Goal: Information Seeking & Learning: Learn about a topic

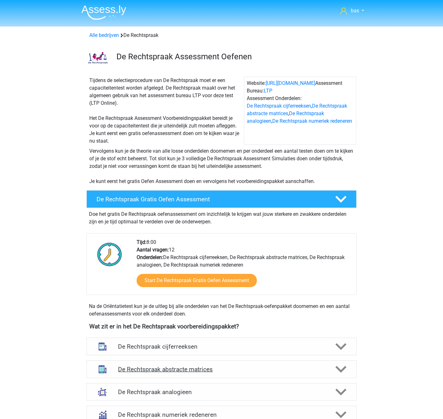
click at [185, 369] on h4 "De Rechtspraak abstracte matrices" at bounding box center [221, 369] width 207 height 7
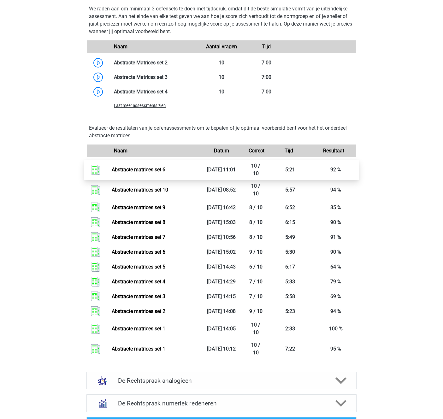
scroll to position [562, 0]
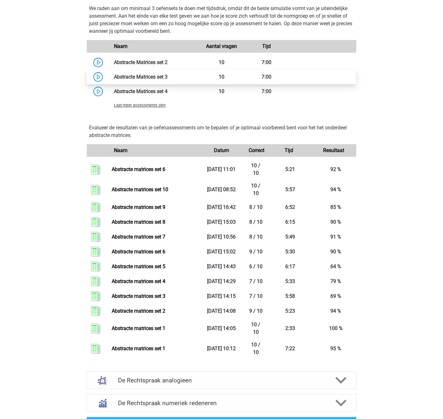
click at [168, 78] on link at bounding box center [168, 77] width 0 height 6
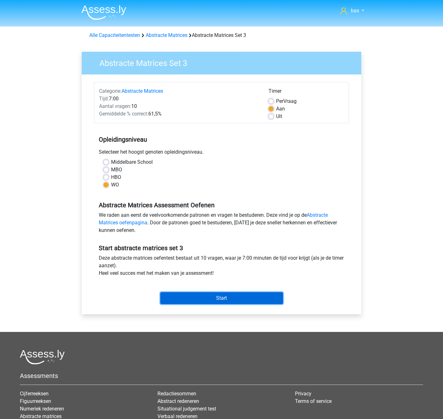
click at [213, 302] on input "Start" at bounding box center [221, 298] width 123 height 12
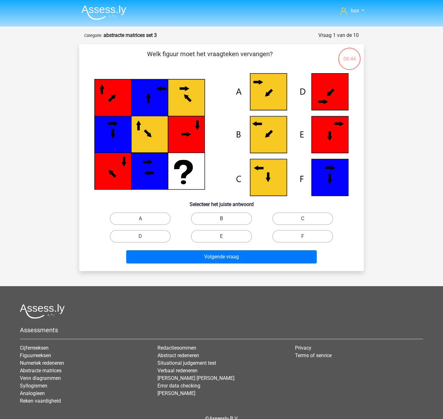
click at [236, 219] on label "B" at bounding box center [221, 218] width 61 height 13
click at [226, 219] on input "B" at bounding box center [223, 221] width 4 height 4
radio input "true"
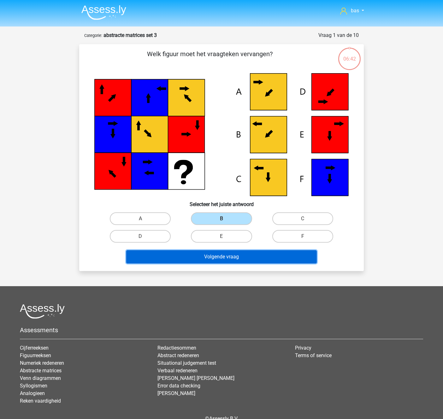
click at [222, 259] on button "Volgende vraag" at bounding box center [221, 256] width 191 height 13
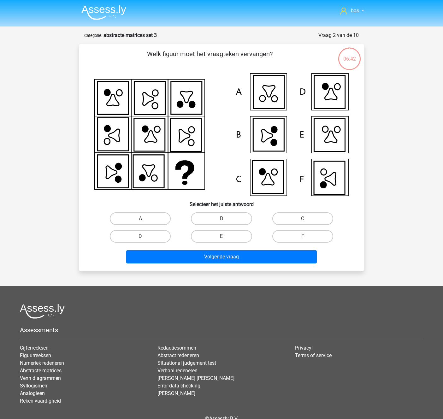
scroll to position [32, 0]
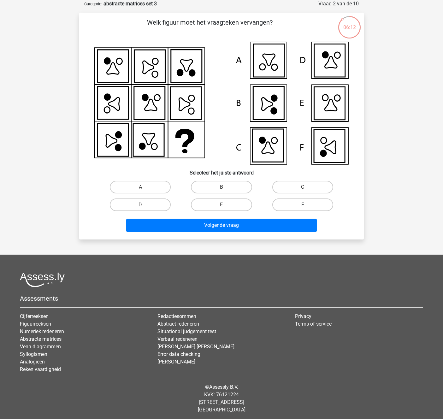
click at [301, 205] on label "F" at bounding box center [302, 204] width 61 height 13
click at [303, 205] on input "F" at bounding box center [305, 207] width 4 height 4
radio input "true"
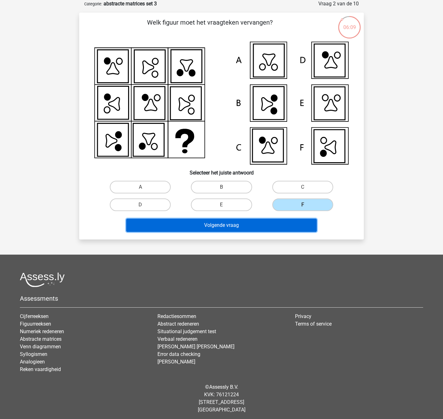
click at [209, 225] on button "Volgende vraag" at bounding box center [221, 225] width 191 height 13
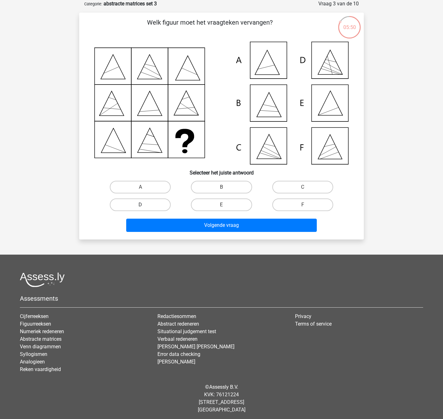
click at [150, 203] on label "D" at bounding box center [140, 204] width 61 height 13
click at [145, 205] on input "D" at bounding box center [142, 207] width 4 height 4
radio input "true"
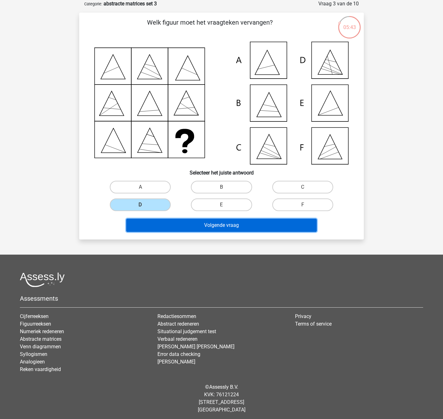
click at [216, 226] on button "Volgende vraag" at bounding box center [221, 225] width 191 height 13
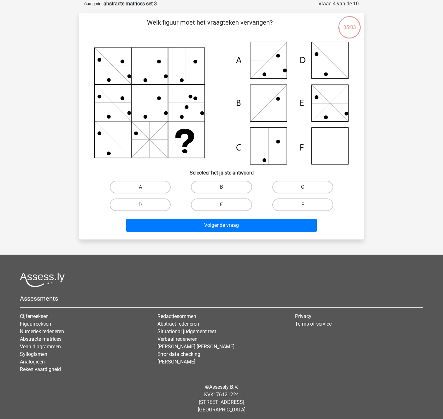
click at [305, 203] on label "F" at bounding box center [302, 204] width 61 height 13
click at [305, 205] on input "F" at bounding box center [305, 207] width 4 height 4
radio input "true"
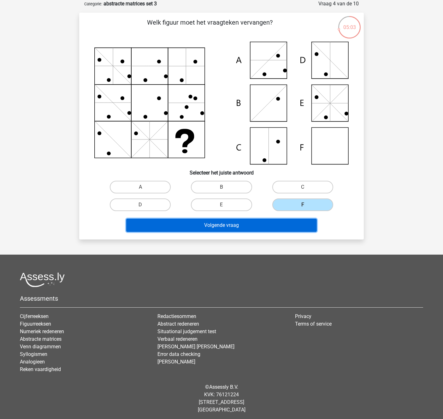
click at [212, 222] on button "Volgende vraag" at bounding box center [221, 225] width 191 height 13
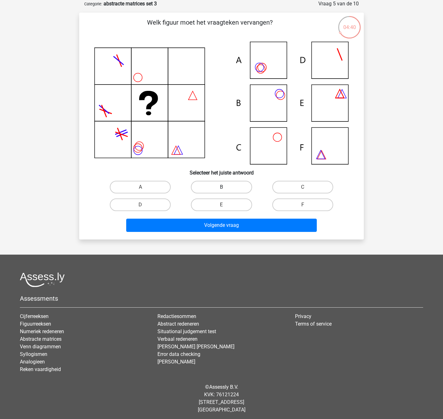
click at [219, 189] on label "B" at bounding box center [221, 187] width 61 height 13
click at [221, 189] on input "B" at bounding box center [223, 189] width 4 height 4
radio input "true"
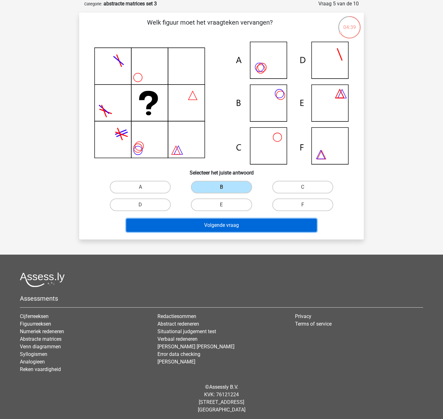
click at [218, 230] on button "Volgende vraag" at bounding box center [221, 225] width 191 height 13
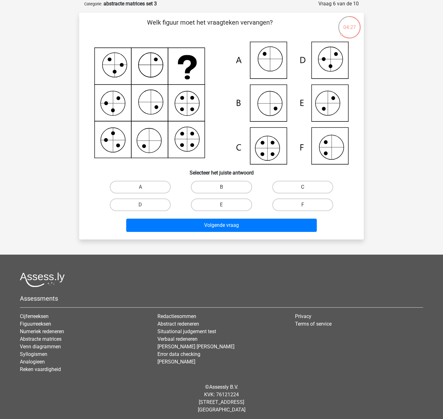
click at [279, 188] on label "C" at bounding box center [302, 187] width 61 height 13
click at [303, 188] on input "C" at bounding box center [305, 189] width 4 height 4
radio input "true"
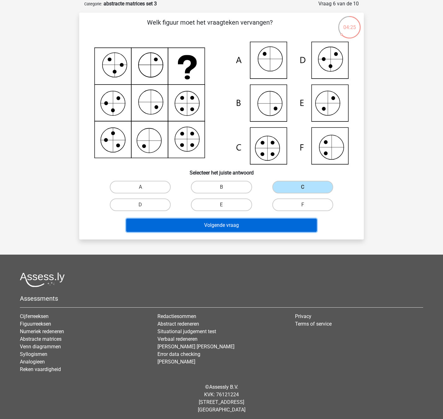
click at [210, 227] on button "Volgende vraag" at bounding box center [221, 225] width 191 height 13
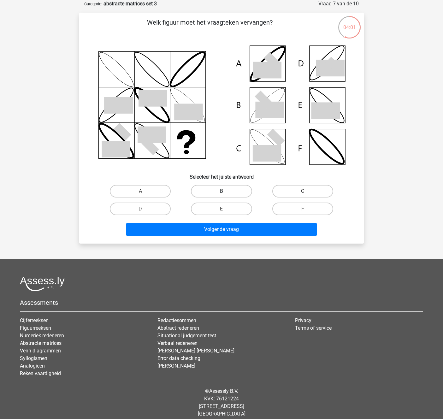
click at [217, 190] on label "B" at bounding box center [221, 191] width 61 height 13
click at [221, 191] on input "B" at bounding box center [223, 193] width 4 height 4
radio input "true"
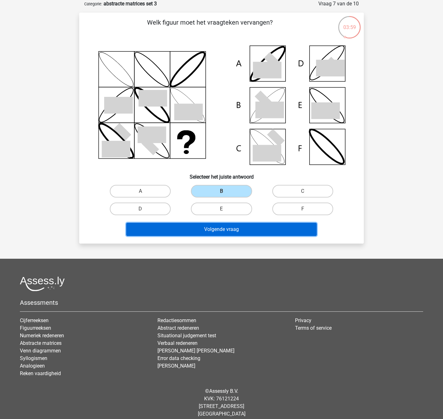
click at [225, 228] on button "Volgende vraag" at bounding box center [221, 229] width 191 height 13
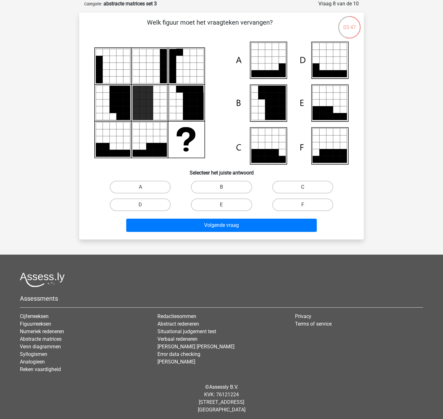
click at [306, 185] on label "C" at bounding box center [302, 187] width 61 height 13
click at [306, 187] on input "C" at bounding box center [305, 189] width 4 height 4
radio input "true"
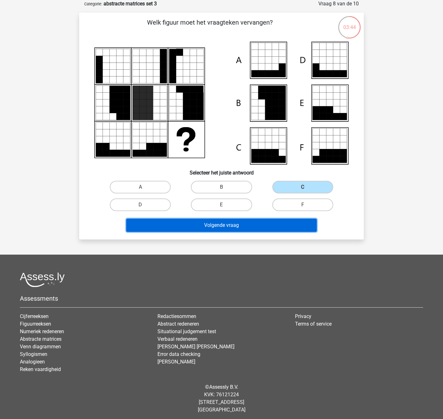
click at [233, 224] on button "Volgende vraag" at bounding box center [221, 225] width 191 height 13
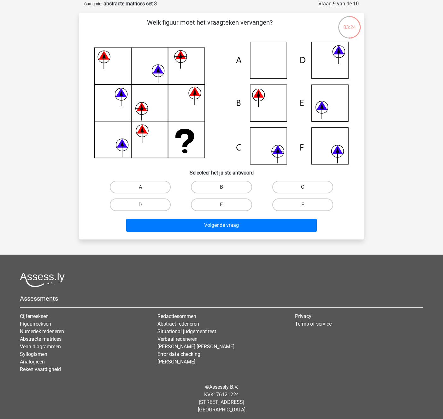
click at [310, 184] on label "C" at bounding box center [302, 187] width 61 height 13
click at [307, 187] on input "C" at bounding box center [305, 189] width 4 height 4
radio input "true"
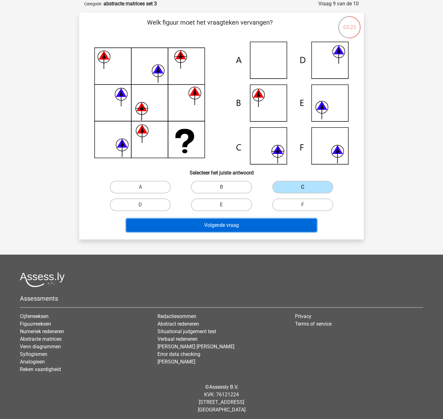
click at [233, 222] on button "Volgende vraag" at bounding box center [221, 225] width 191 height 13
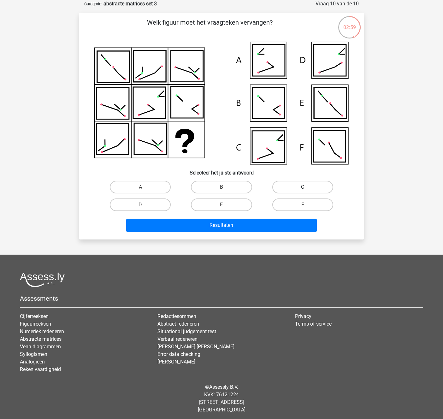
click at [313, 186] on label "C" at bounding box center [302, 187] width 61 height 13
click at [307, 187] on input "C" at bounding box center [305, 189] width 4 height 4
radio input "true"
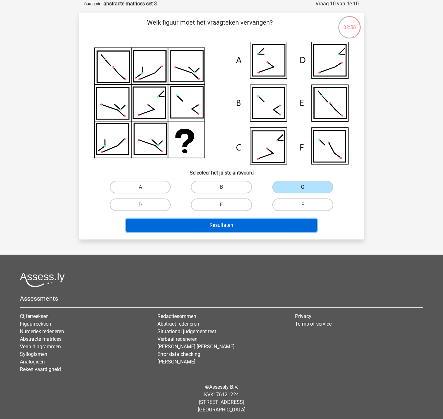
click at [231, 220] on button "Resultaten" at bounding box center [221, 225] width 191 height 13
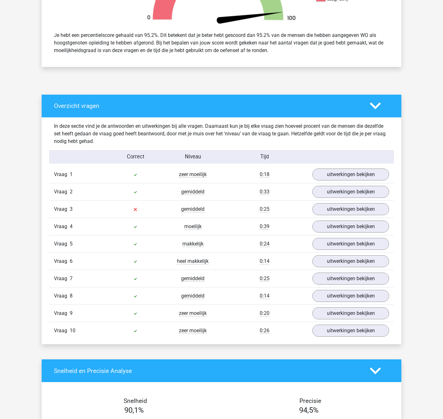
scroll to position [263, 0]
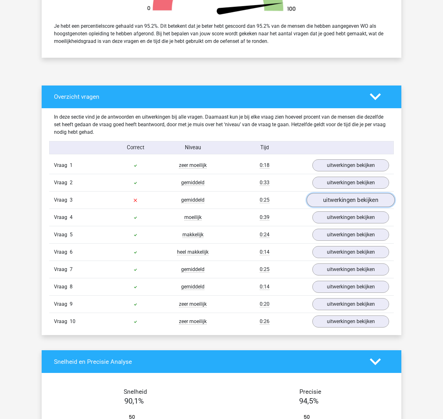
click at [334, 205] on link "uitwerkingen bekijken" at bounding box center [351, 200] width 88 height 14
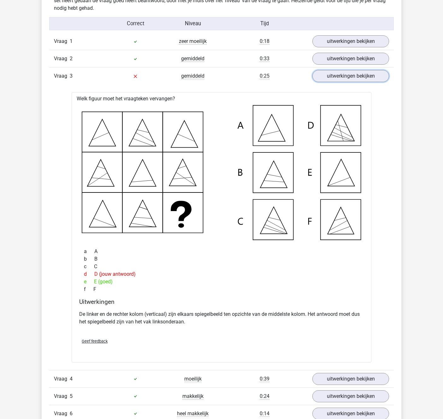
scroll to position [387, 0]
click at [358, 38] on link "uitwerkingen bekijken" at bounding box center [351, 41] width 88 height 14
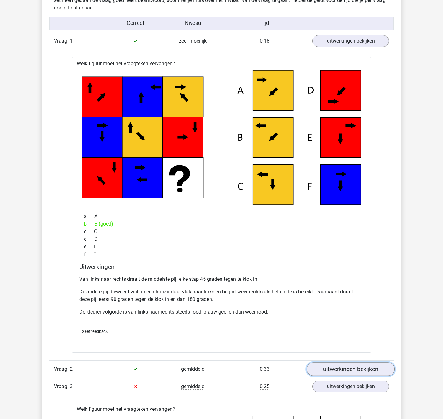
click at [359, 365] on link "uitwerkingen bekijken" at bounding box center [351, 369] width 88 height 14
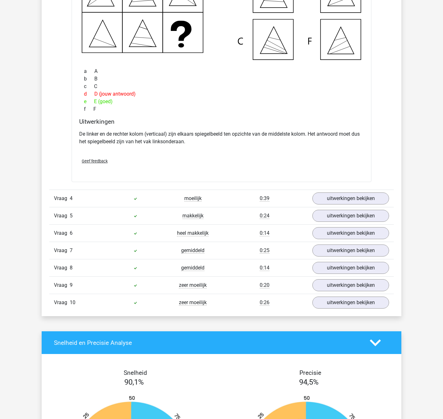
scroll to position [1168, 0]
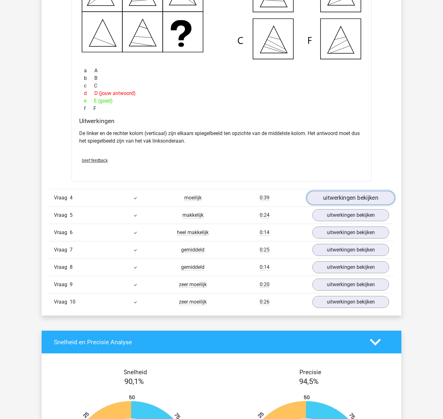
click at [342, 197] on link "uitwerkingen bekijken" at bounding box center [351, 198] width 88 height 14
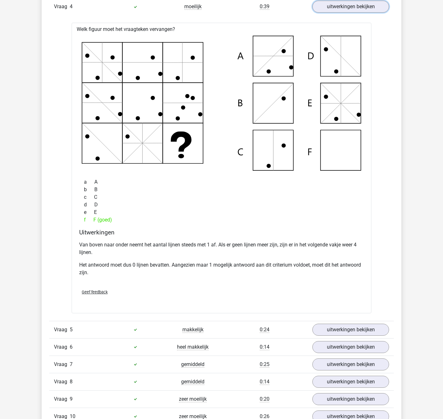
scroll to position [1360, 0]
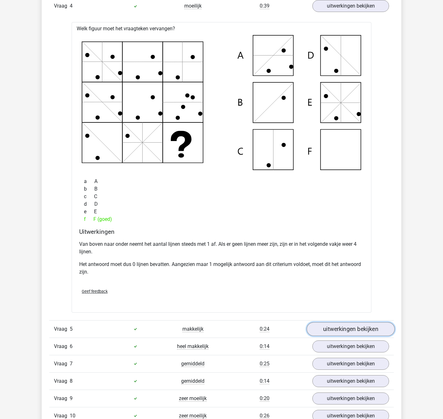
click at [338, 332] on link "uitwerkingen bekijken" at bounding box center [351, 329] width 88 height 14
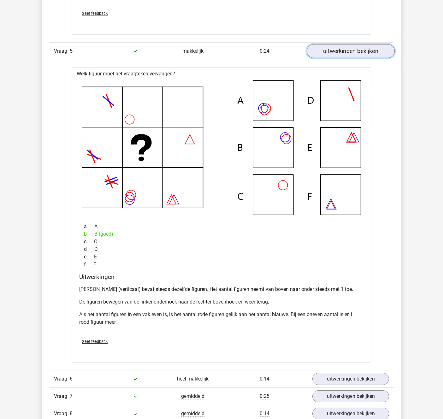
scroll to position [1640, 0]
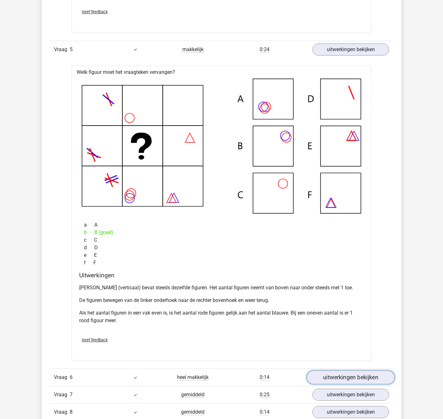
click at [351, 373] on link "uitwerkingen bekijken" at bounding box center [351, 377] width 88 height 14
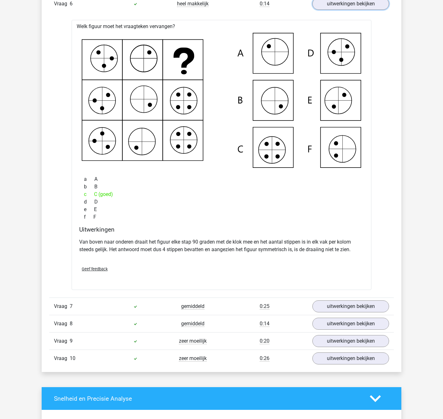
scroll to position [2015, 0]
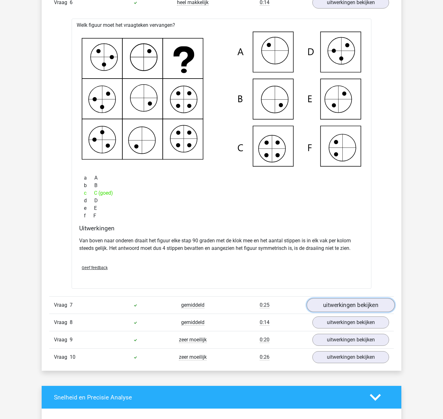
click at [341, 299] on link "uitwerkingen bekijken" at bounding box center [351, 305] width 88 height 14
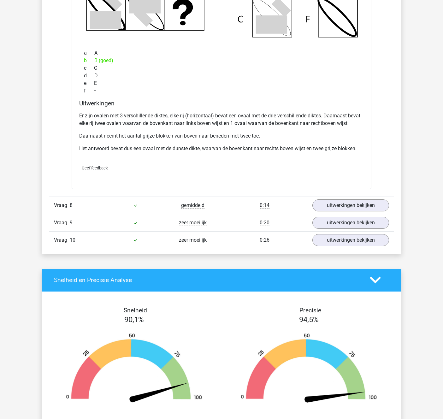
scroll to position [2445, 0]
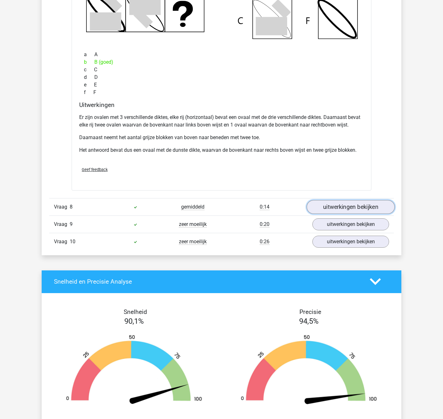
click at [336, 206] on link "uitwerkingen bekijken" at bounding box center [351, 207] width 88 height 14
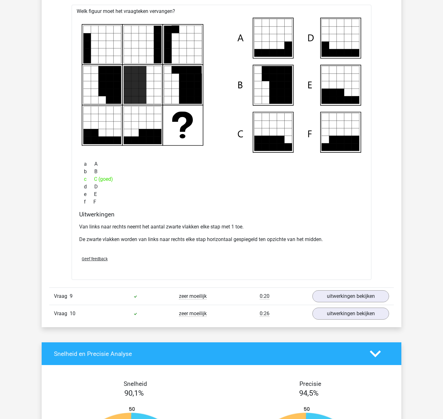
scroll to position [2665, 0]
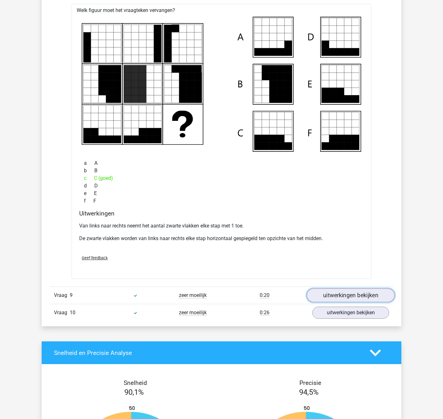
click at [343, 293] on link "uitwerkingen bekijken" at bounding box center [351, 295] width 88 height 14
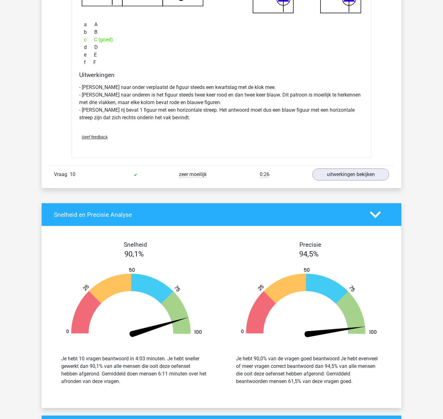
scroll to position [3118, 0]
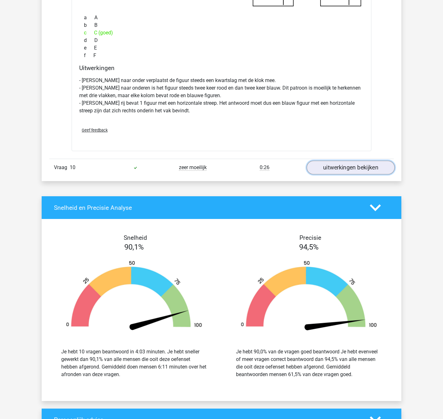
click at [345, 167] on link "uitwerkingen bekijken" at bounding box center [351, 168] width 88 height 14
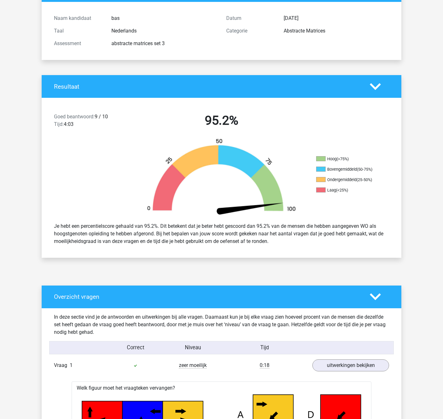
scroll to position [0, 0]
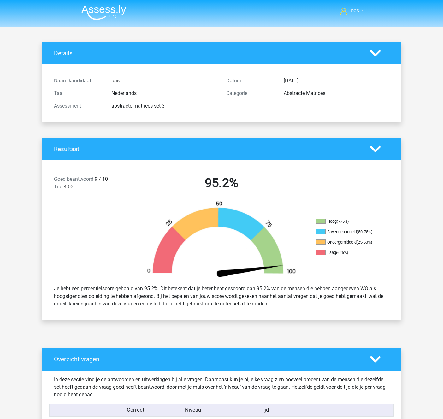
click at [374, 364] on icon at bounding box center [375, 359] width 11 height 11
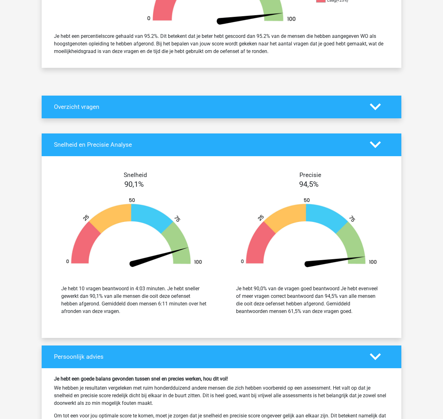
scroll to position [256, 0]
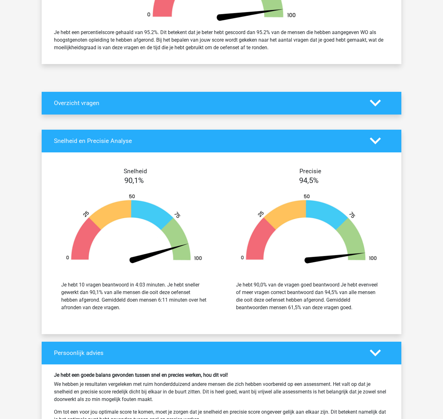
click at [373, 143] on icon at bounding box center [375, 140] width 11 height 11
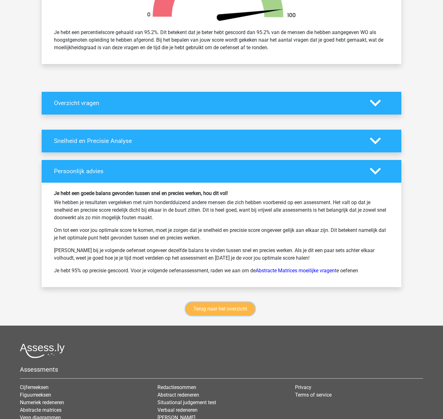
click at [224, 309] on link "Terug naar het overzicht" at bounding box center [220, 308] width 69 height 13
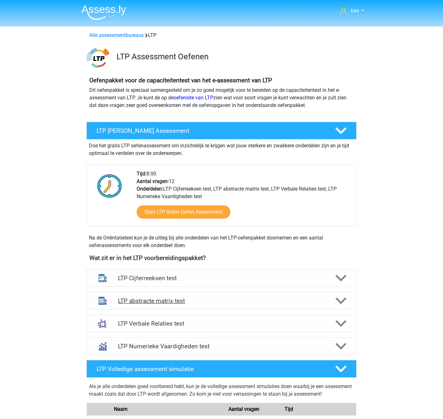
click at [156, 299] on h4 "LTP abstracte matrix test" at bounding box center [221, 300] width 207 height 7
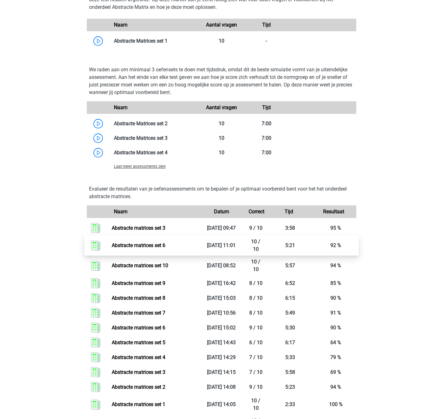
scroll to position [433, 0]
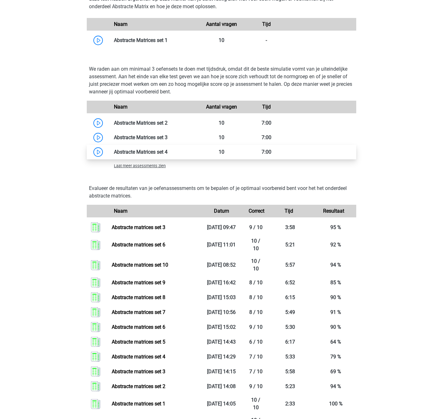
click at [168, 150] on link at bounding box center [168, 152] width 0 height 6
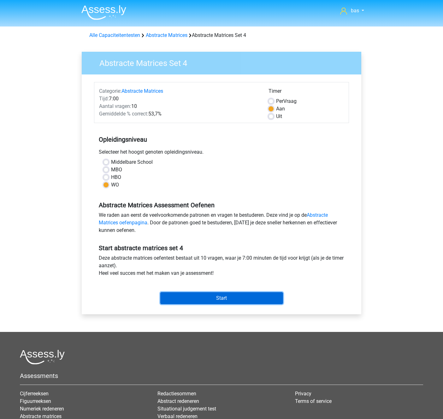
click at [221, 298] on input "Start" at bounding box center [221, 298] width 123 height 12
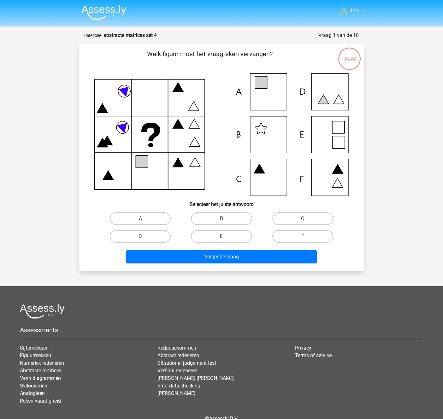
click at [151, 215] on label "A" at bounding box center [140, 218] width 61 height 13
click at [145, 219] on input "A" at bounding box center [142, 221] width 4 height 4
radio input "true"
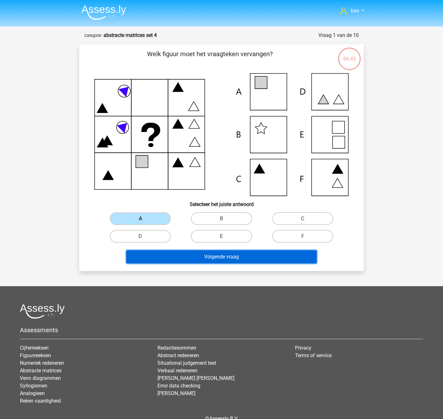
click at [235, 253] on button "Volgende vraag" at bounding box center [221, 256] width 191 height 13
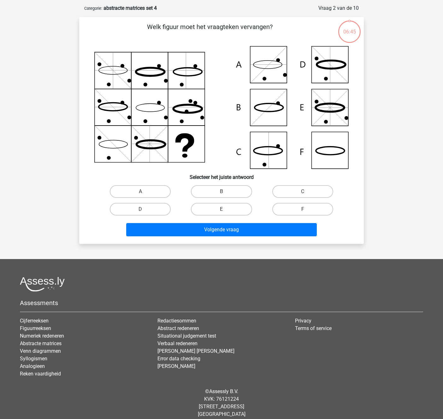
scroll to position [32, 0]
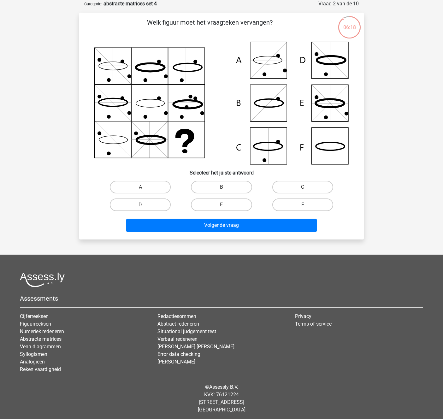
click at [288, 205] on label "F" at bounding box center [302, 204] width 61 height 13
click at [303, 205] on input "F" at bounding box center [305, 207] width 4 height 4
radio input "true"
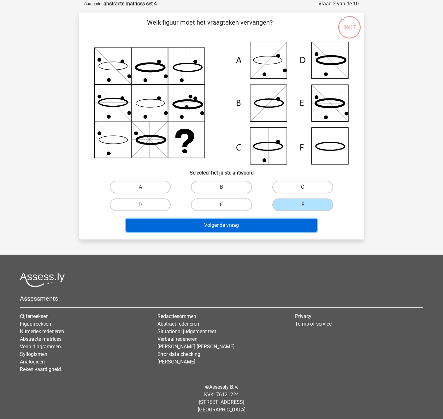
click at [230, 224] on button "Volgende vraag" at bounding box center [221, 225] width 191 height 13
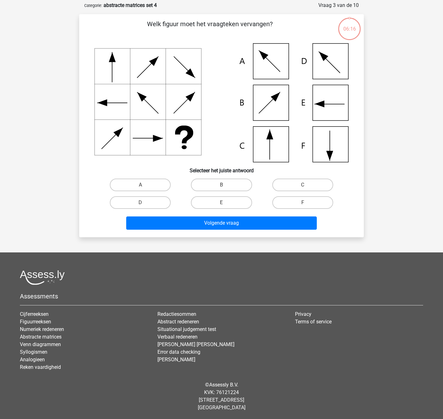
scroll to position [30, 0]
click at [297, 199] on label "F" at bounding box center [302, 202] width 61 height 13
click at [303, 203] on input "F" at bounding box center [305, 205] width 4 height 4
radio input "true"
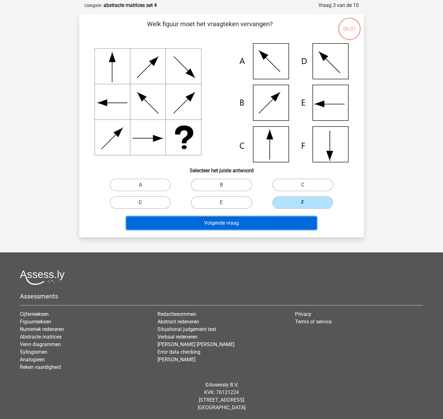
click at [234, 219] on button "Volgende vraag" at bounding box center [221, 222] width 191 height 13
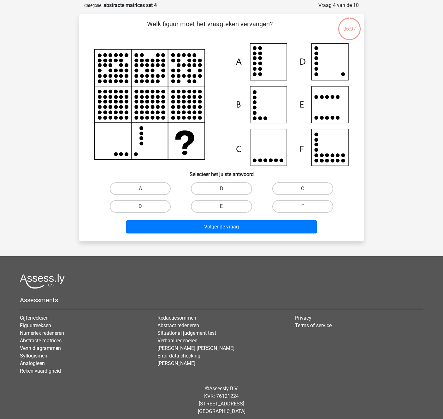
scroll to position [32, 0]
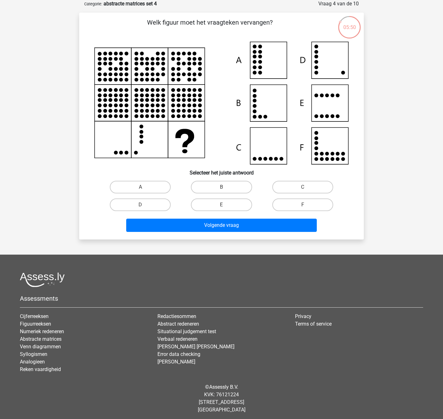
click at [144, 205] on input "D" at bounding box center [142, 207] width 4 height 4
radio input "true"
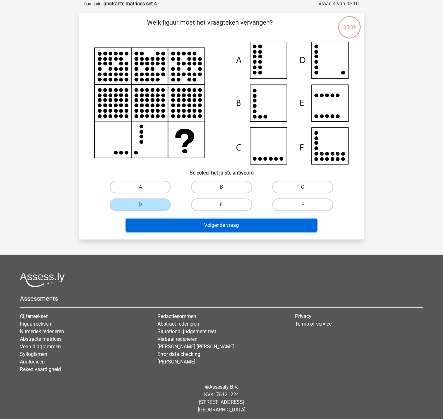
click at [214, 226] on button "Volgende vraag" at bounding box center [221, 225] width 191 height 13
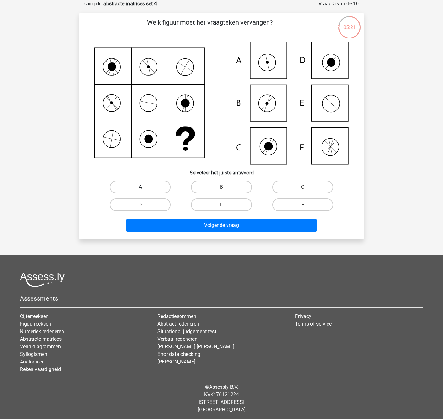
click at [140, 184] on label "A" at bounding box center [140, 187] width 61 height 13
click at [140, 187] on input "A" at bounding box center [142, 189] width 4 height 4
radio input "true"
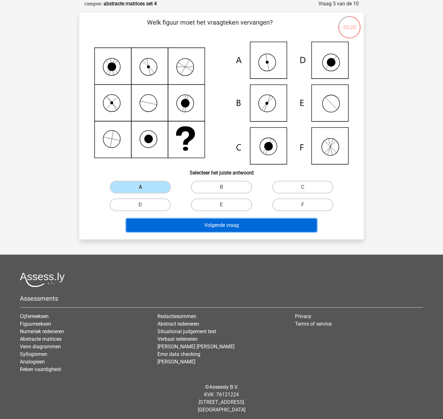
click at [216, 230] on button "Volgende vraag" at bounding box center [221, 225] width 191 height 13
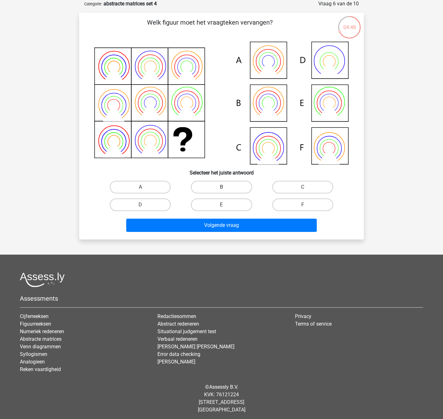
click at [217, 193] on label "B" at bounding box center [221, 187] width 61 height 13
click at [221, 191] on input "B" at bounding box center [223, 189] width 4 height 4
radio input "true"
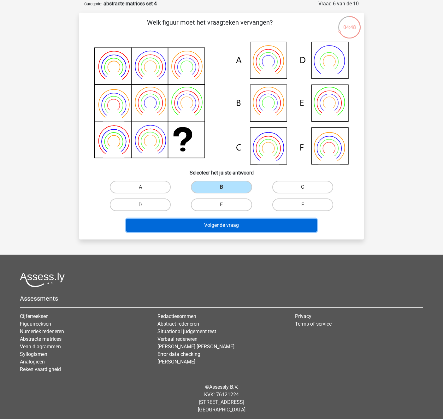
click at [224, 220] on button "Volgende vraag" at bounding box center [221, 225] width 191 height 13
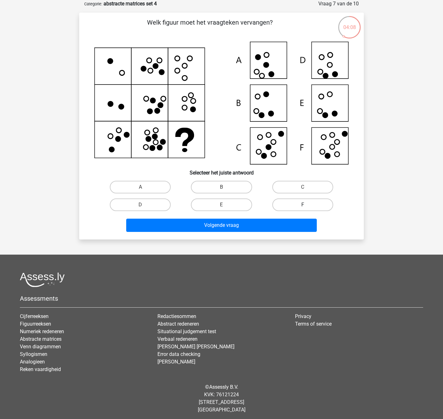
click at [293, 203] on label "F" at bounding box center [302, 204] width 61 height 13
click at [303, 205] on input "F" at bounding box center [305, 207] width 4 height 4
radio input "true"
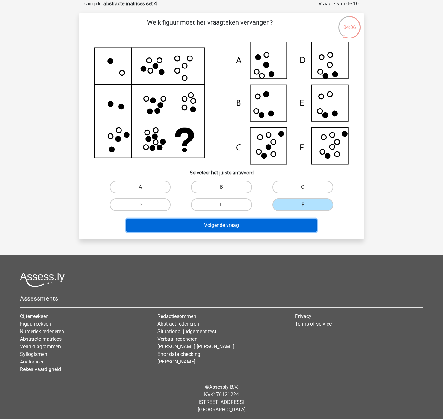
click at [217, 221] on button "Volgende vraag" at bounding box center [221, 225] width 191 height 13
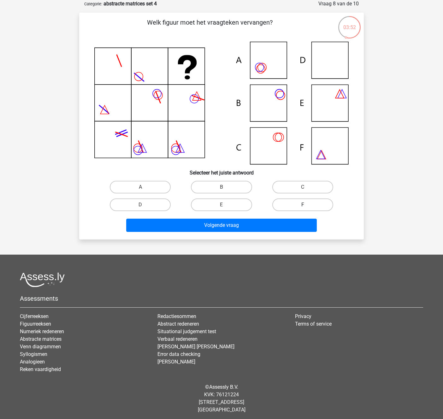
click at [292, 199] on label "F" at bounding box center [302, 204] width 61 height 13
click at [303, 205] on input "F" at bounding box center [305, 207] width 4 height 4
radio input "true"
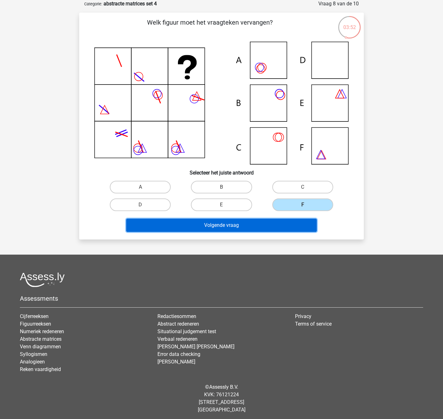
click at [224, 220] on button "Volgende vraag" at bounding box center [221, 225] width 191 height 13
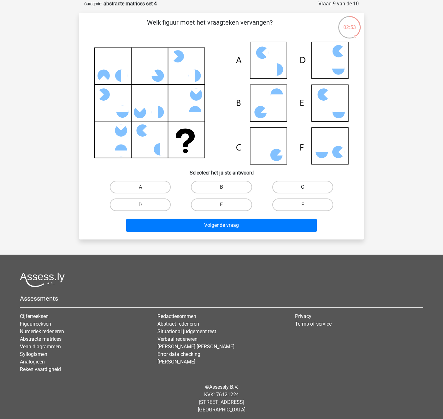
click at [296, 188] on label "C" at bounding box center [302, 187] width 61 height 13
click at [303, 188] on input "C" at bounding box center [305, 189] width 4 height 4
radio input "true"
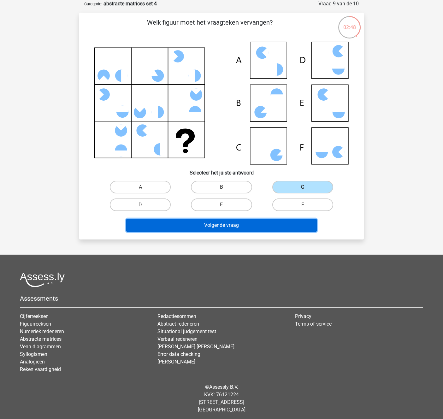
click at [205, 224] on button "Volgende vraag" at bounding box center [221, 225] width 191 height 13
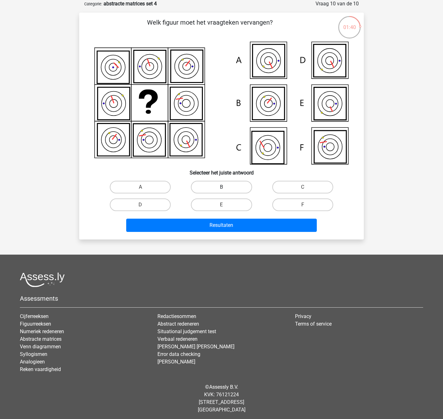
click at [216, 187] on label "B" at bounding box center [221, 187] width 61 height 13
click at [221, 187] on input "B" at bounding box center [223, 189] width 4 height 4
radio input "true"
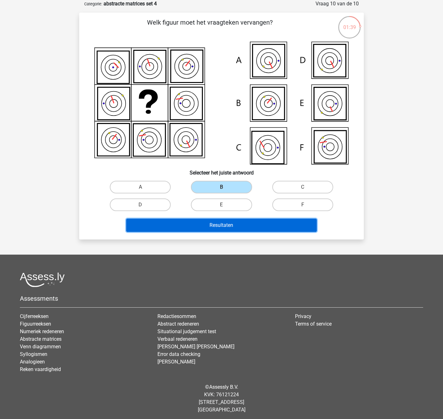
click at [220, 228] on button "Resultaten" at bounding box center [221, 225] width 191 height 13
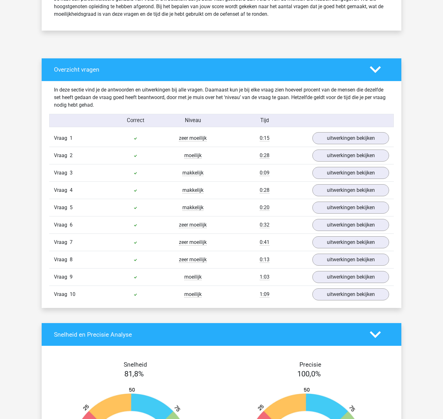
scroll to position [295, 0]
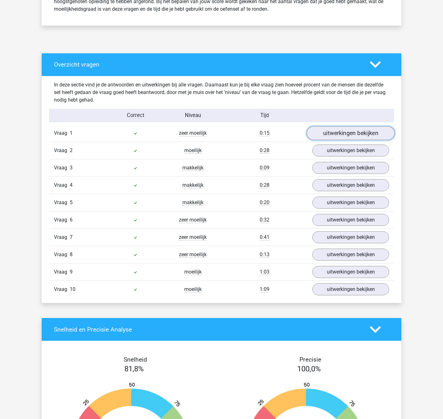
click at [333, 137] on link "uitwerkingen bekijken" at bounding box center [351, 134] width 88 height 14
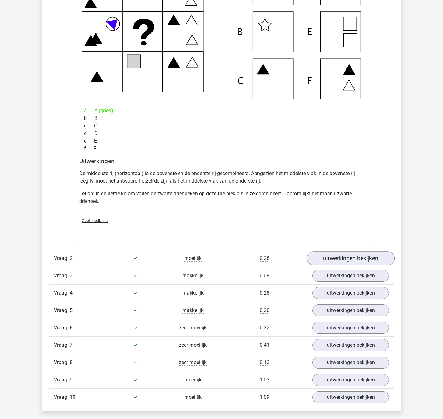
scroll to position [495, 0]
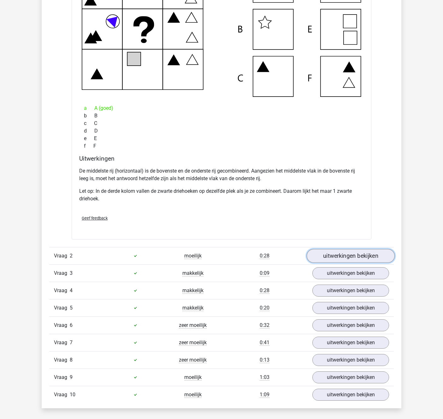
click at [326, 257] on link "uitwerkingen bekijken" at bounding box center [351, 256] width 88 height 14
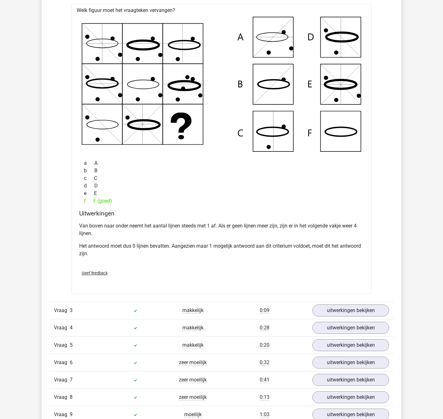
scroll to position [764, 0]
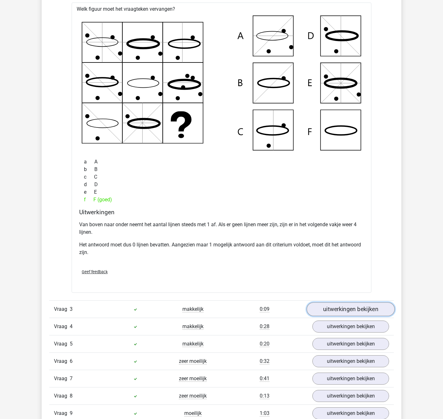
click at [359, 304] on link "uitwerkingen bekijken" at bounding box center [351, 309] width 88 height 14
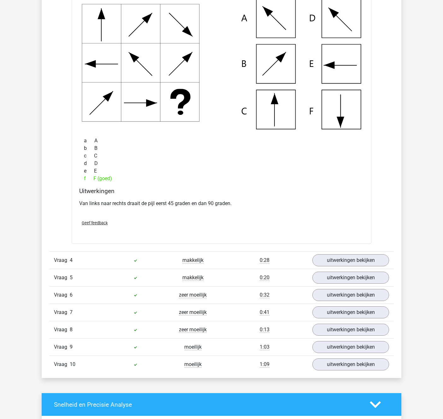
scroll to position [1112, 0]
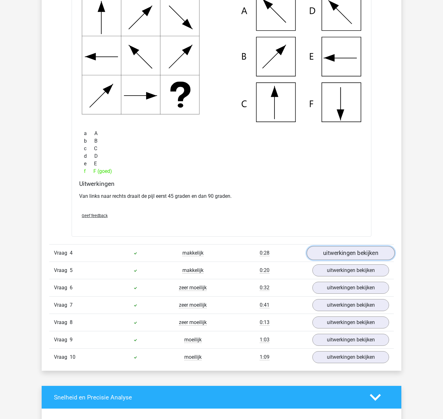
click at [328, 248] on link "uitwerkingen bekijken" at bounding box center [351, 253] width 88 height 14
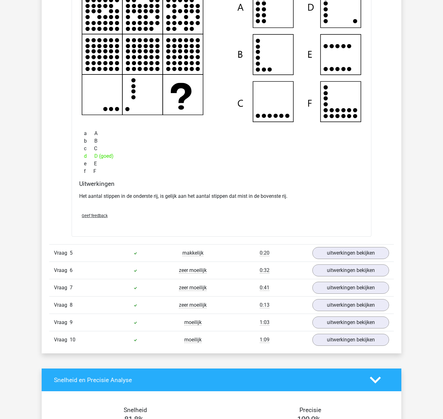
scroll to position [1408, 0]
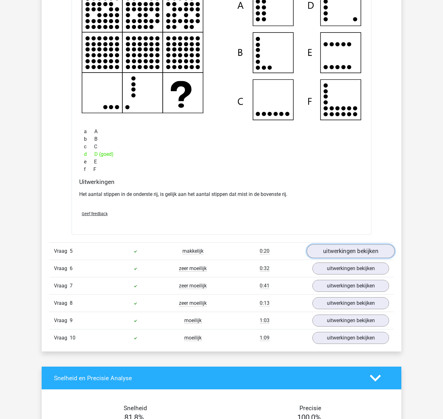
click at [342, 254] on link "uitwerkingen bekijken" at bounding box center [351, 251] width 88 height 14
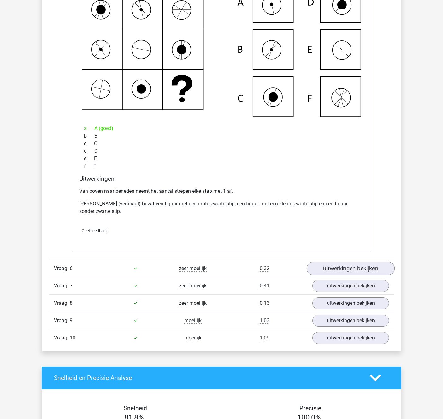
scroll to position [1707, 0]
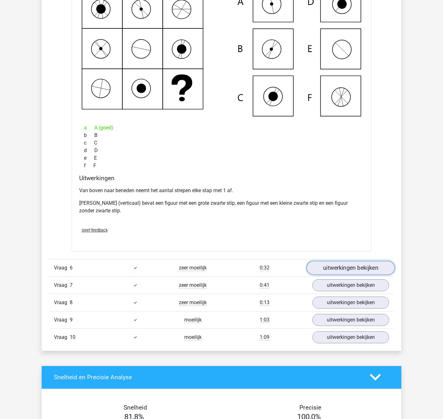
click at [357, 266] on link "uitwerkingen bekijken" at bounding box center [351, 268] width 88 height 14
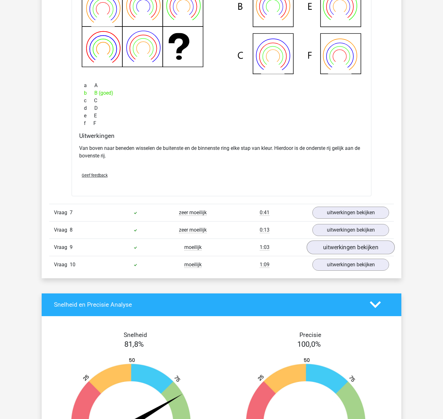
scroll to position [2068, 0]
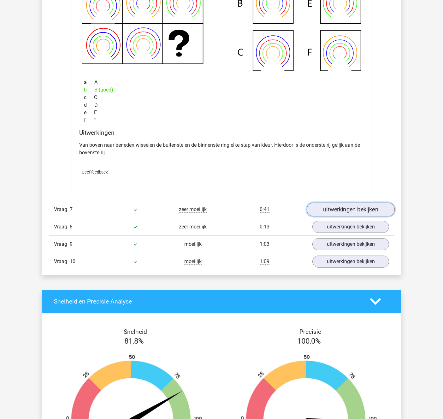
click at [333, 210] on link "uitwerkingen bekijken" at bounding box center [351, 210] width 88 height 14
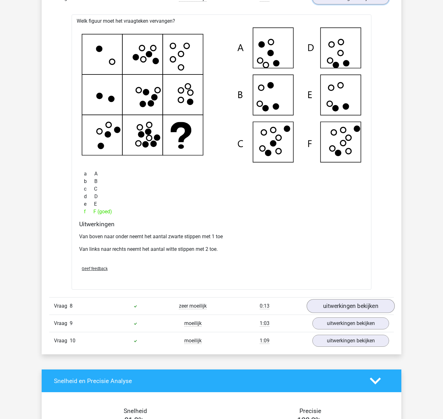
scroll to position [2285, 0]
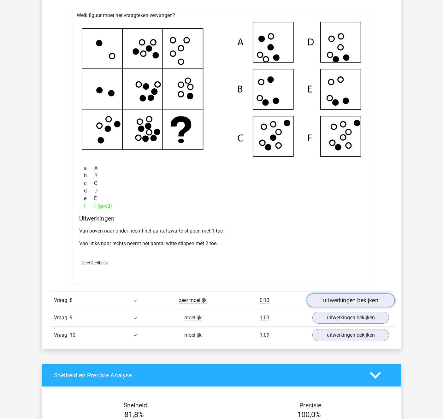
click at [345, 303] on link "uitwerkingen bekijken" at bounding box center [351, 300] width 88 height 14
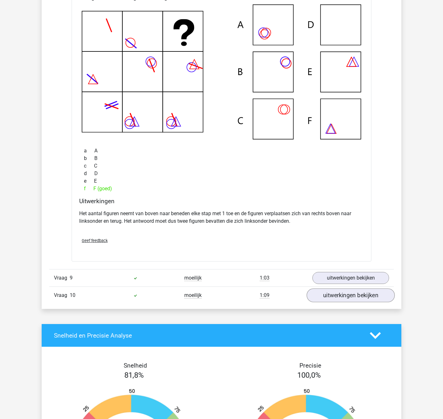
scroll to position [2611, 0]
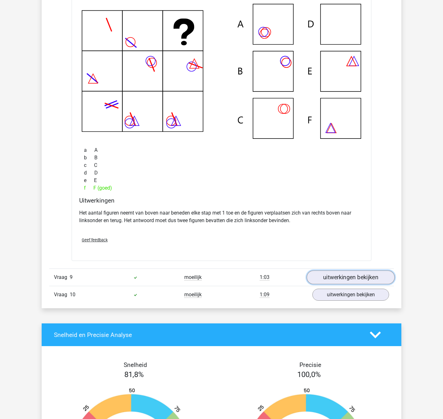
click at [339, 274] on link "uitwerkingen bekijken" at bounding box center [351, 278] width 88 height 14
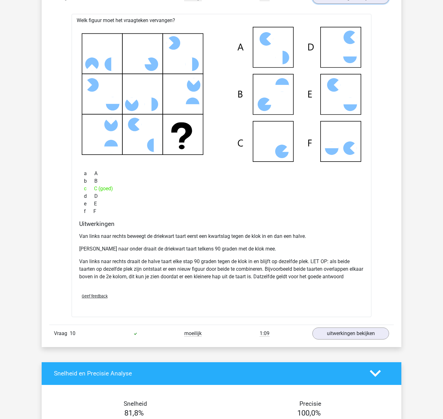
scroll to position [2891, 0]
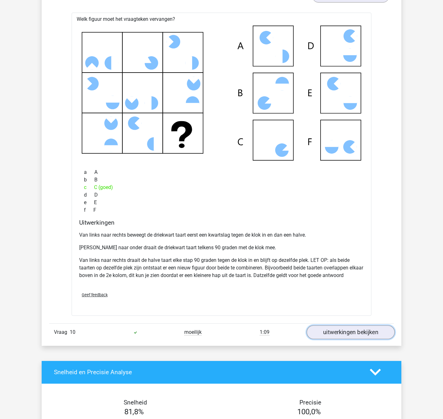
click at [336, 334] on link "uitwerkingen bekijken" at bounding box center [351, 332] width 88 height 14
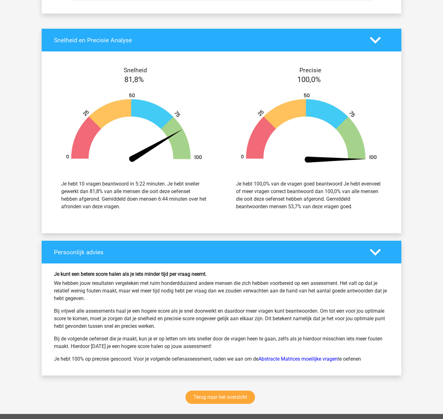
scroll to position [3688, 0]
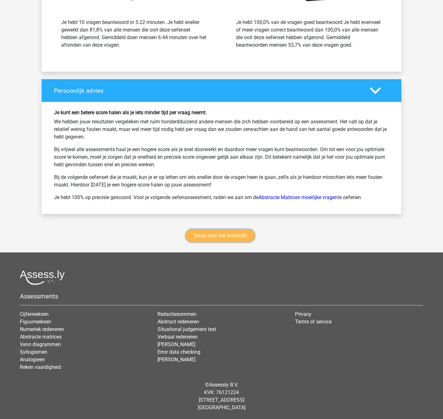
click at [204, 236] on link "Terug naar het overzicht" at bounding box center [220, 235] width 69 height 13
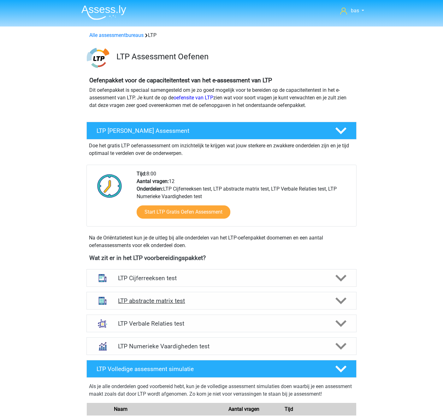
click at [200, 296] on div "LTP abstracte matrix test" at bounding box center [221, 301] width 270 height 18
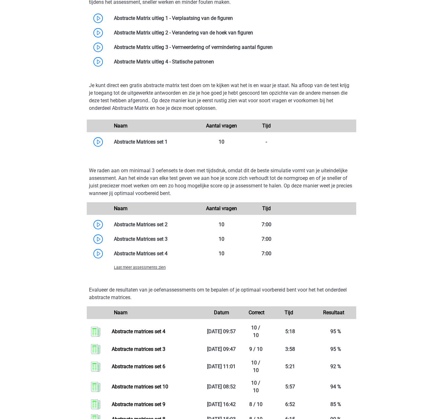
scroll to position [333, 0]
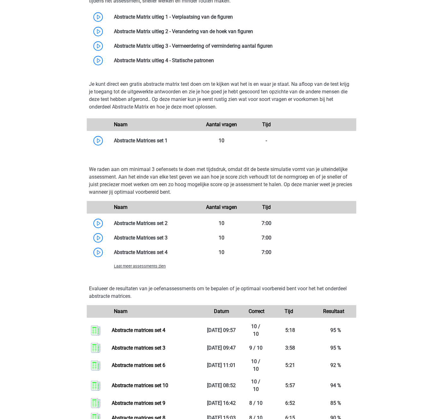
click at [151, 267] on span "Laat meer assessments zien" at bounding box center [140, 266] width 52 height 5
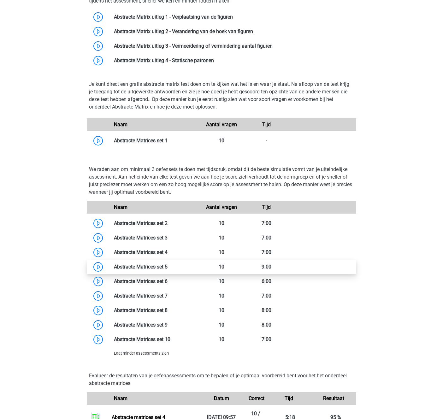
click at [168, 267] on link at bounding box center [168, 267] width 0 height 6
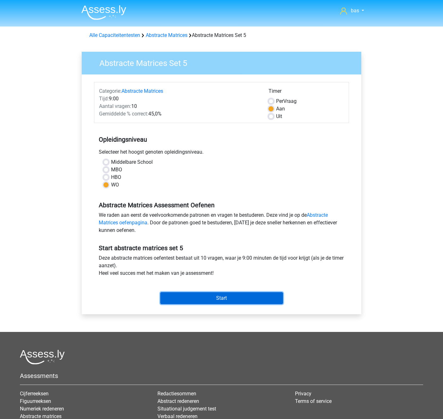
click at [218, 299] on input "Start" at bounding box center [221, 298] width 123 height 12
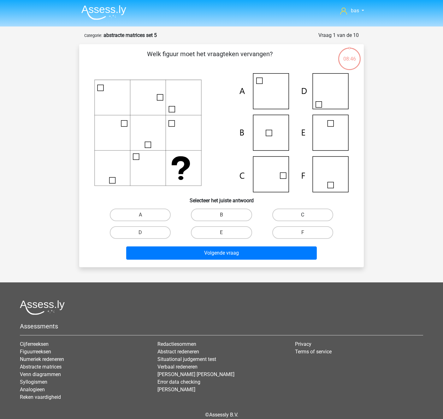
click at [291, 213] on label "C" at bounding box center [302, 215] width 61 height 13
click at [303, 215] on input "C" at bounding box center [305, 217] width 4 height 4
radio input "true"
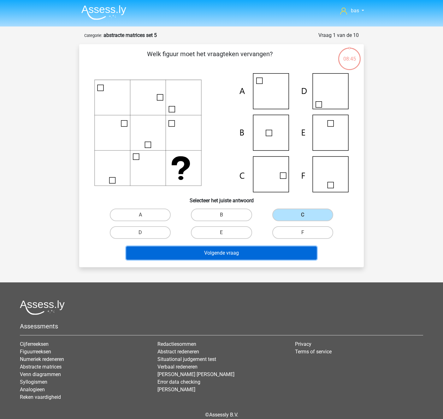
click at [236, 254] on button "Volgende vraag" at bounding box center [221, 252] width 191 height 13
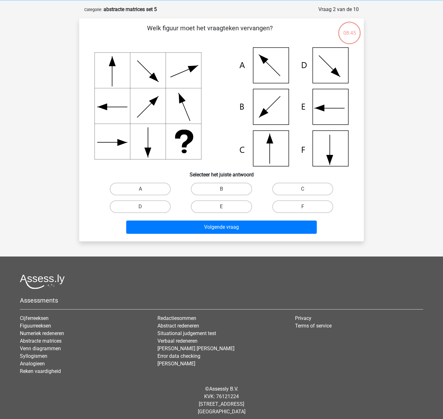
scroll to position [30, 0]
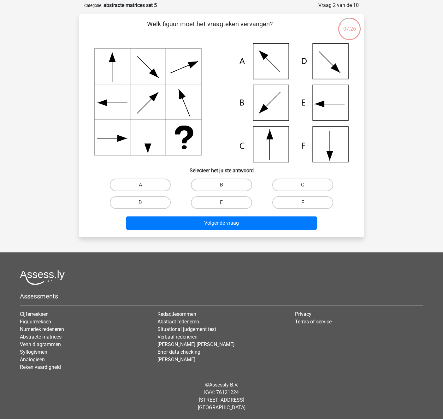
click at [135, 201] on label "D" at bounding box center [140, 202] width 61 height 13
click at [140, 203] on input "D" at bounding box center [142, 205] width 4 height 4
radio input "true"
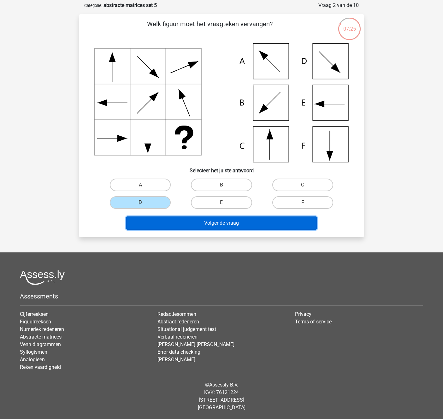
click at [226, 223] on button "Volgende vraag" at bounding box center [221, 222] width 191 height 13
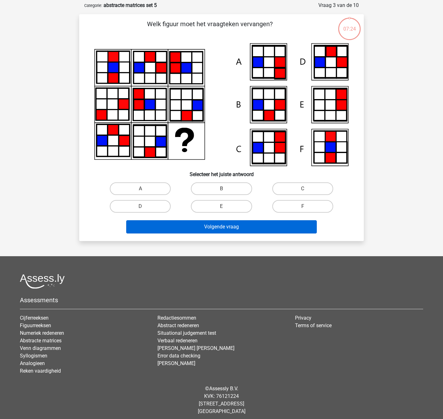
scroll to position [32, 0]
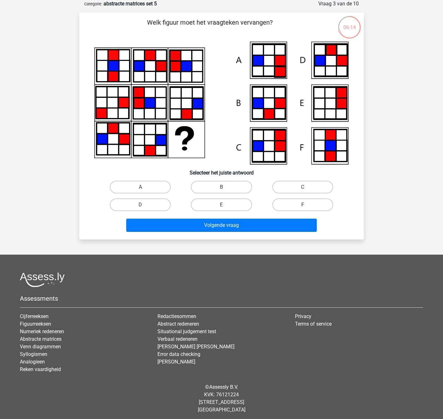
click at [295, 202] on label "F" at bounding box center [302, 204] width 61 height 13
click at [303, 205] on input "F" at bounding box center [305, 207] width 4 height 4
radio input "true"
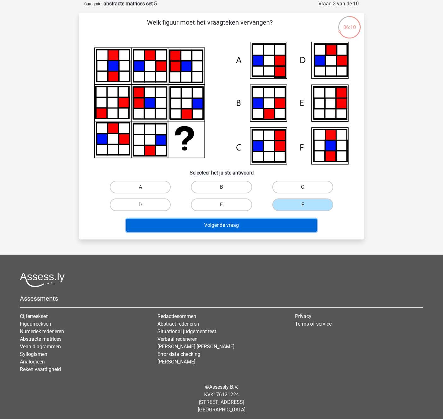
click at [213, 227] on button "Volgende vraag" at bounding box center [221, 225] width 191 height 13
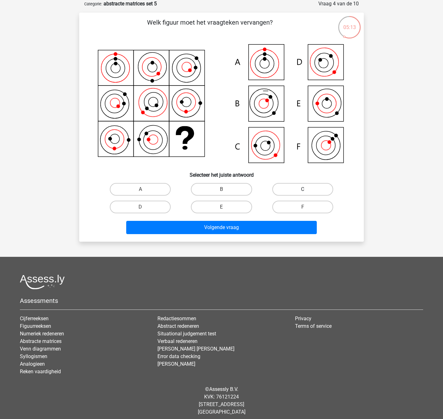
click at [276, 192] on label "C" at bounding box center [302, 189] width 61 height 13
click at [303, 192] on input "C" at bounding box center [305, 191] width 4 height 4
radio input "true"
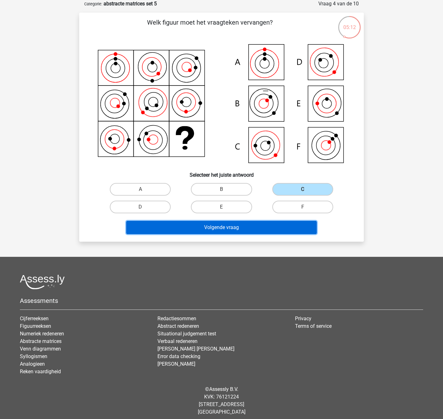
click at [215, 228] on button "Volgende vraag" at bounding box center [221, 227] width 191 height 13
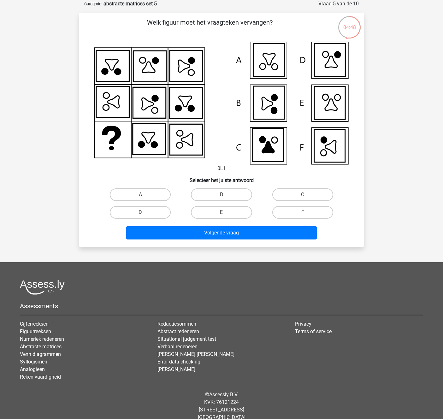
click at [141, 210] on label "D" at bounding box center [140, 212] width 61 height 13
click at [141, 212] on input "D" at bounding box center [142, 214] width 4 height 4
radio input "true"
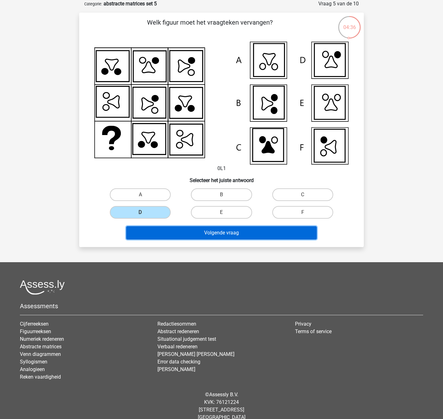
click at [221, 229] on button "Volgende vraag" at bounding box center [221, 232] width 191 height 13
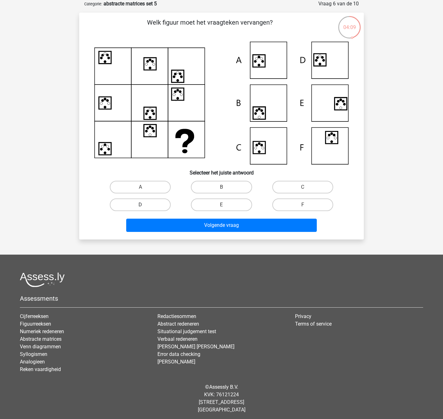
click at [144, 204] on label "D" at bounding box center [140, 204] width 61 height 13
click at [144, 205] on input "D" at bounding box center [142, 207] width 4 height 4
radio input "true"
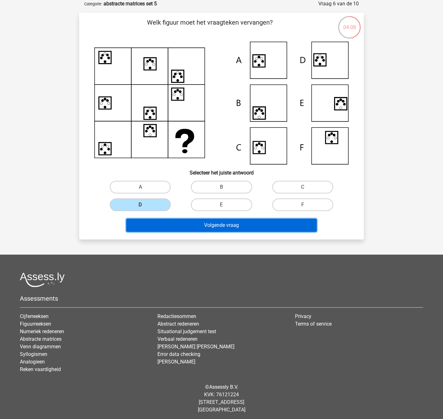
click at [206, 225] on button "Volgende vraag" at bounding box center [221, 225] width 191 height 13
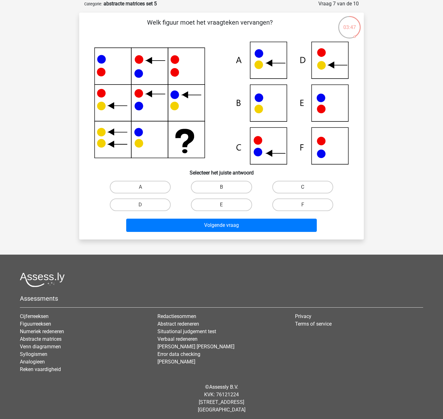
click at [280, 187] on label "C" at bounding box center [302, 187] width 61 height 13
click at [303, 187] on input "C" at bounding box center [305, 189] width 4 height 4
radio input "true"
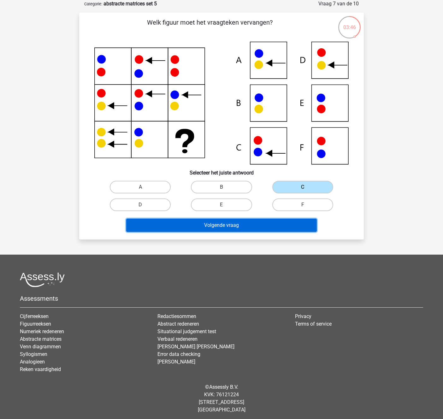
click at [209, 223] on button "Volgende vraag" at bounding box center [221, 225] width 191 height 13
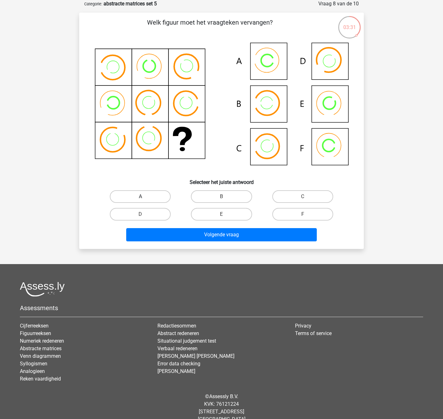
click at [156, 198] on label "A" at bounding box center [140, 196] width 61 height 13
click at [145, 198] on input "A" at bounding box center [142, 199] width 4 height 4
radio input "true"
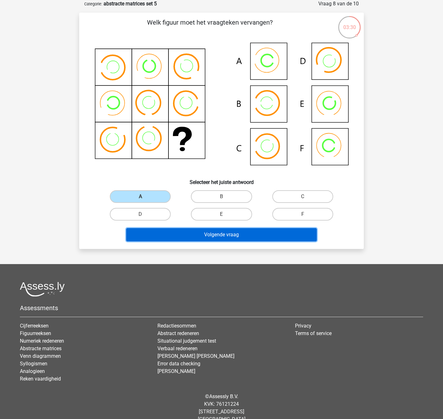
click at [218, 232] on button "Volgende vraag" at bounding box center [221, 234] width 191 height 13
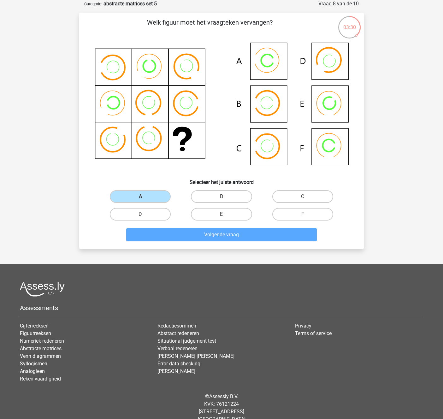
scroll to position [30, 0]
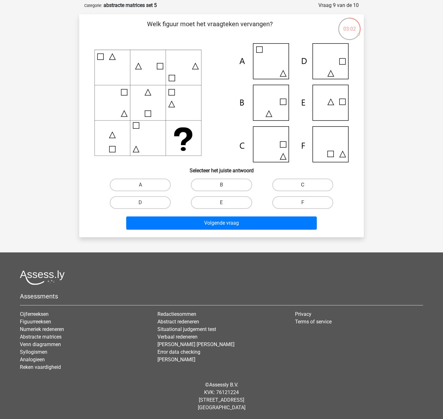
click at [292, 184] on label "C" at bounding box center [302, 185] width 61 height 13
click at [303, 185] on input "C" at bounding box center [305, 187] width 4 height 4
radio input "true"
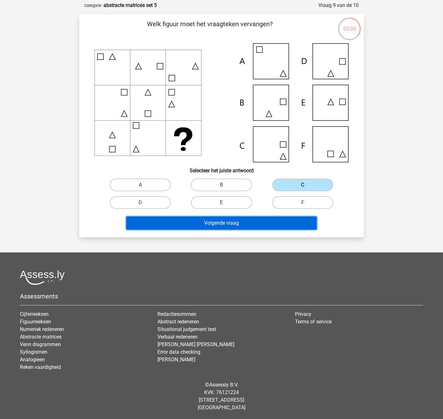
click at [219, 222] on button "Volgende vraag" at bounding box center [221, 222] width 191 height 13
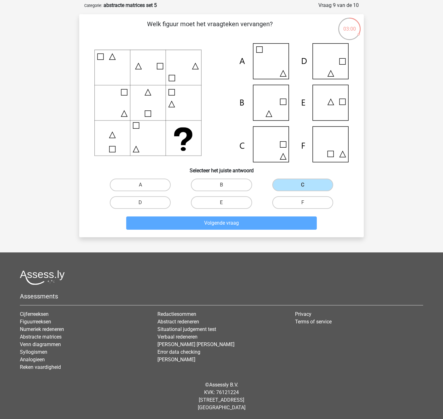
scroll to position [32, 0]
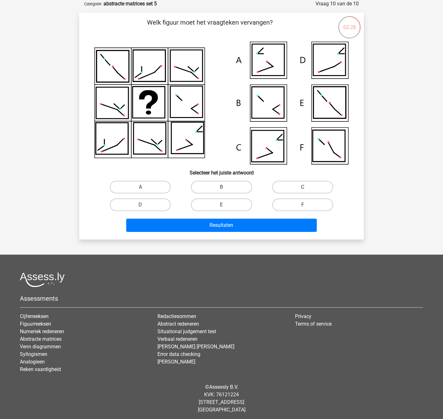
click at [308, 186] on label "C" at bounding box center [302, 187] width 61 height 13
click at [307, 187] on input "C" at bounding box center [305, 189] width 4 height 4
radio input "true"
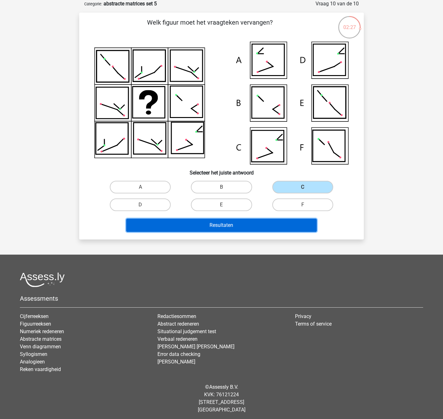
click at [235, 226] on button "Resultaten" at bounding box center [221, 225] width 191 height 13
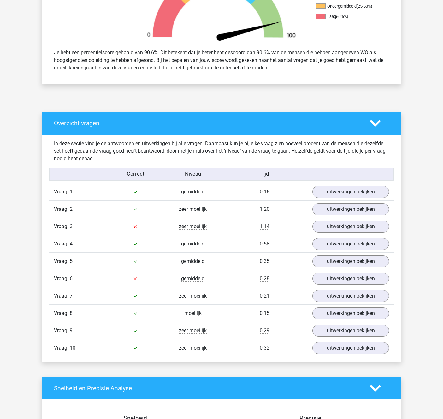
scroll to position [237, 0]
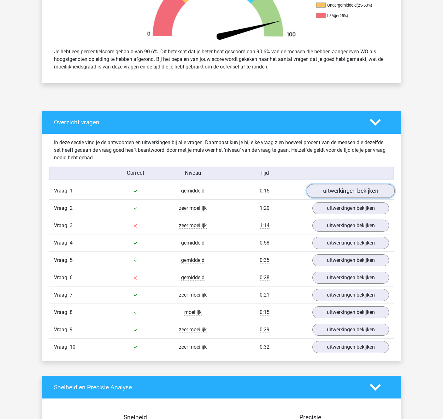
click at [348, 188] on link "uitwerkingen bekijken" at bounding box center [351, 191] width 88 height 14
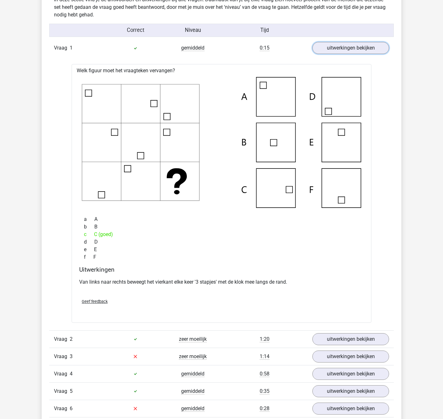
scroll to position [381, 0]
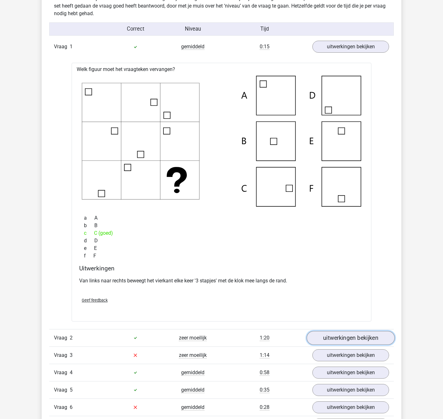
click at [344, 339] on link "uitwerkingen bekijken" at bounding box center [351, 338] width 88 height 14
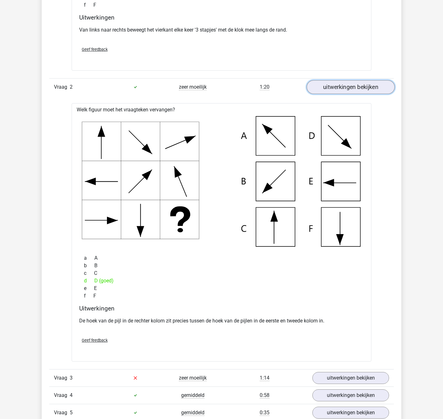
scroll to position [634, 0]
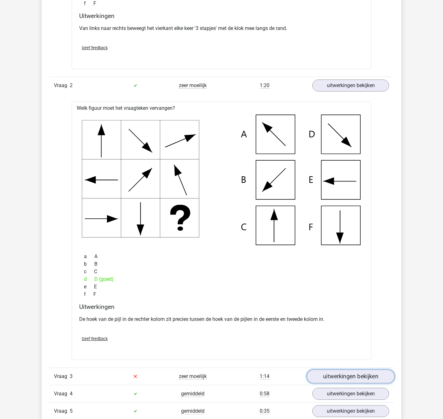
click at [365, 372] on link "uitwerkingen bekijken" at bounding box center [351, 376] width 88 height 14
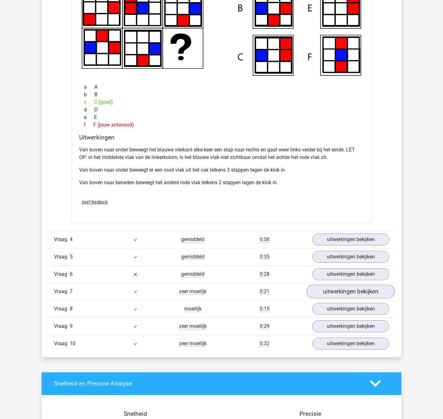
scroll to position [1100, 0]
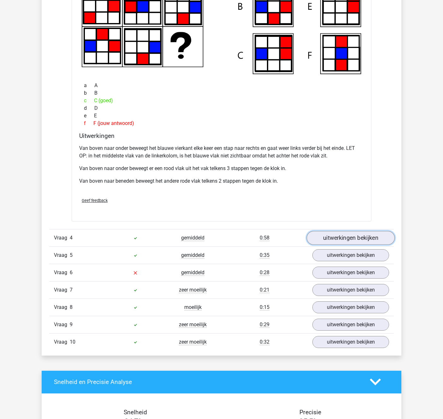
click at [346, 242] on link "uitwerkingen bekijken" at bounding box center [351, 238] width 88 height 14
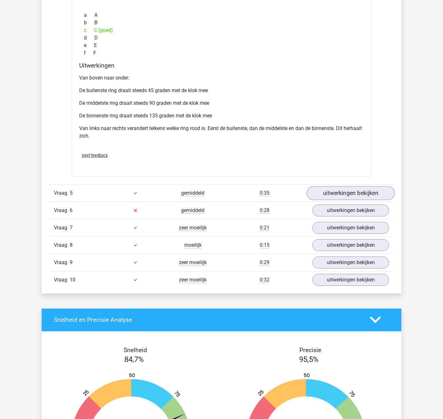
scroll to position [1502, 0]
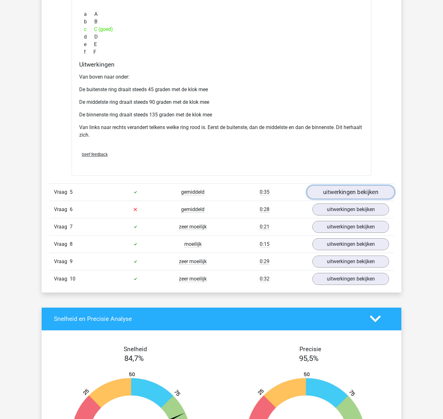
click at [351, 191] on link "uitwerkingen bekijken" at bounding box center [351, 192] width 88 height 14
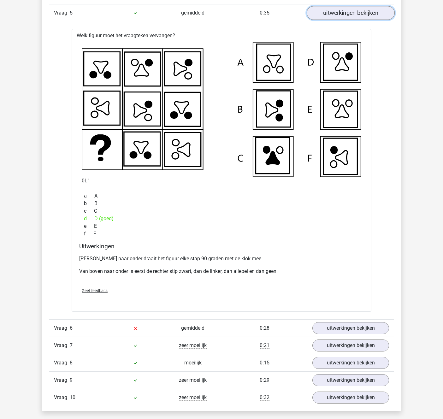
scroll to position [1681, 0]
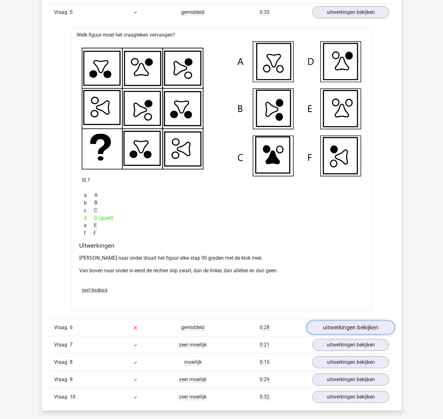
click at [339, 322] on link "uitwerkingen bekijken" at bounding box center [351, 328] width 88 height 14
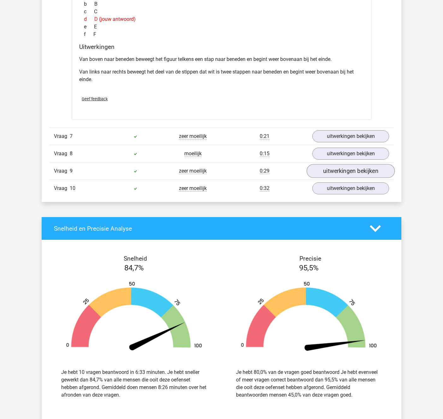
scroll to position [2190, 0]
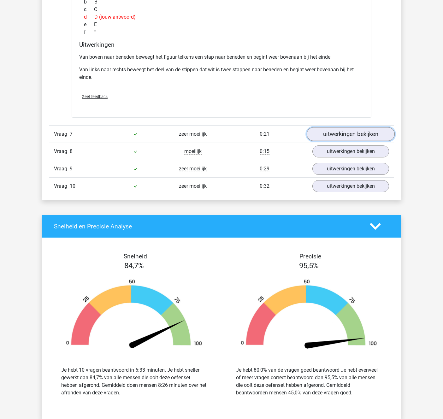
click at [343, 131] on link "uitwerkingen bekijken" at bounding box center [351, 134] width 88 height 14
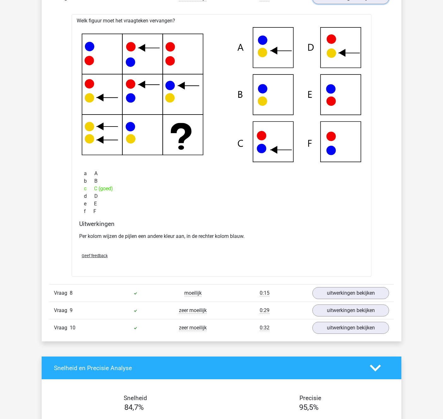
scroll to position [2331, 0]
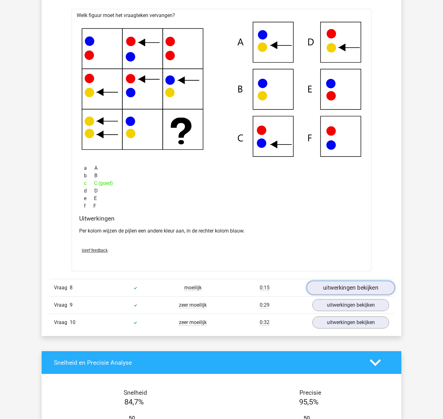
click at [347, 285] on link "uitwerkingen bekijken" at bounding box center [351, 288] width 88 height 14
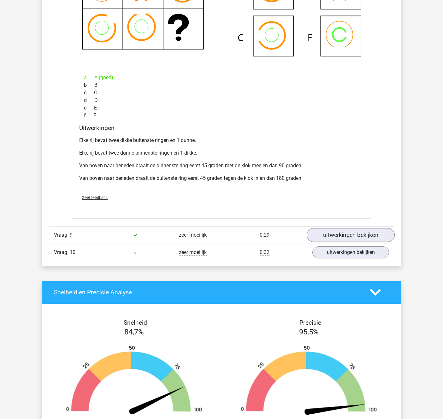
scroll to position [2741, 0]
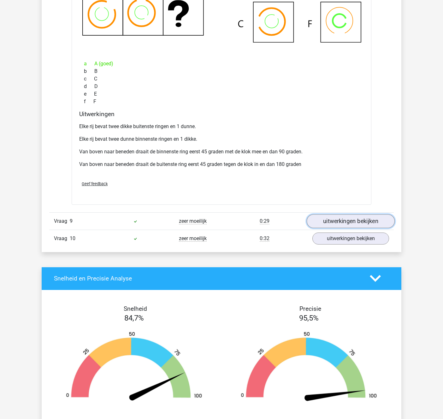
click at [356, 215] on link "uitwerkingen bekijken" at bounding box center [351, 221] width 88 height 14
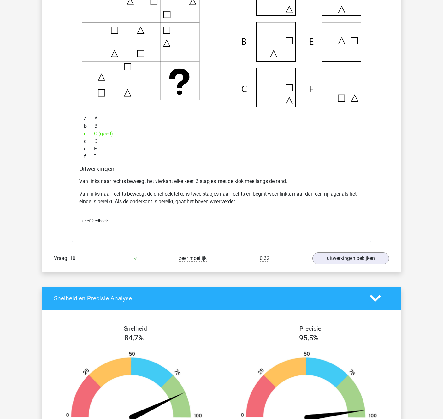
scroll to position [3018, 0]
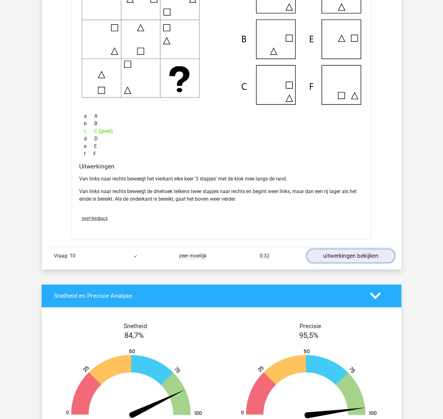
click at [347, 251] on link "uitwerkingen bekijken" at bounding box center [351, 256] width 88 height 14
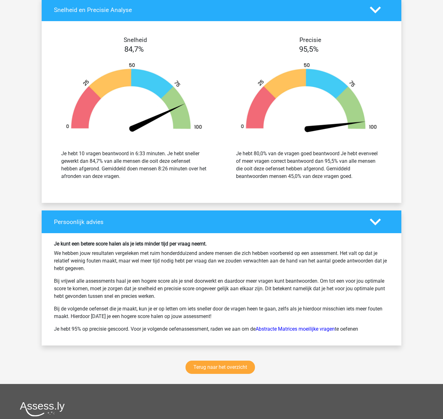
scroll to position [3610, 0]
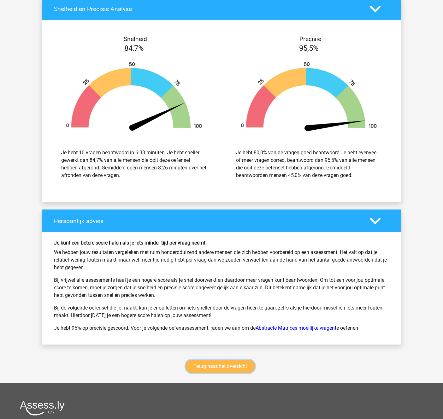
click at [209, 361] on link "Terug naar het overzicht" at bounding box center [220, 366] width 69 height 13
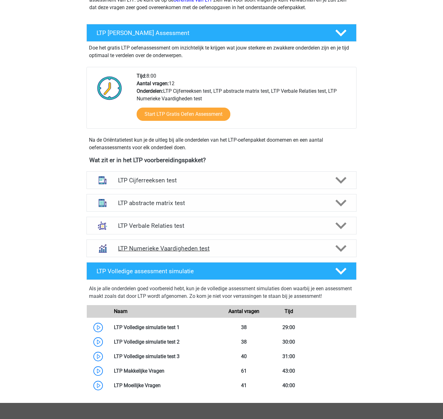
scroll to position [111, 0]
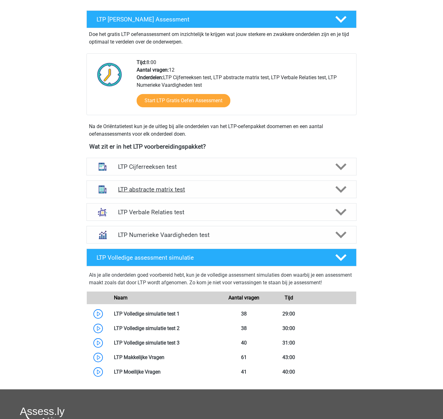
click at [145, 195] on div "LTP abstracte matrix test" at bounding box center [221, 189] width 270 height 18
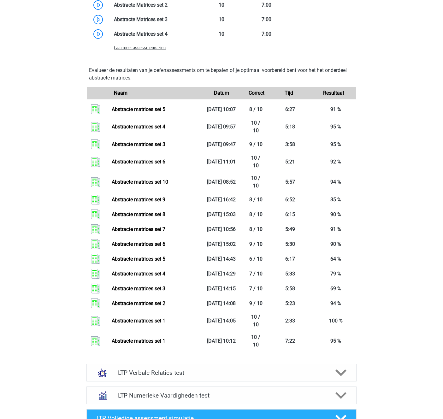
scroll to position [553, 0]
